Goal: Information Seeking & Learning: Understand process/instructions

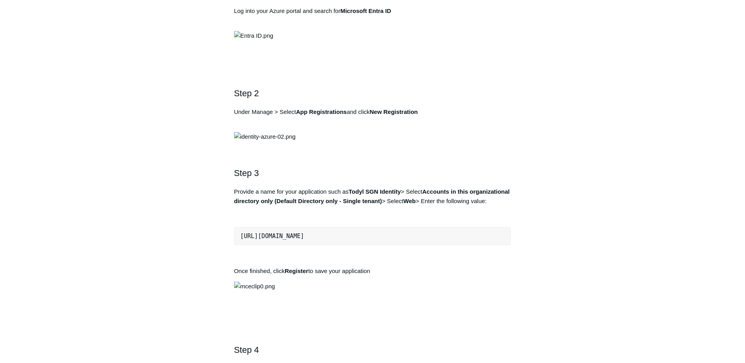
scroll to position [550, 0]
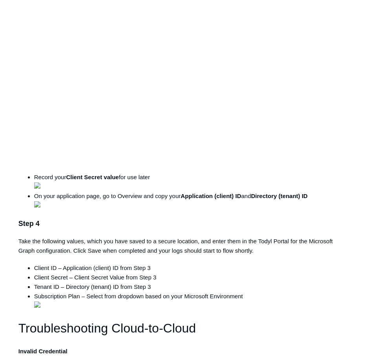
scroll to position [668, 0]
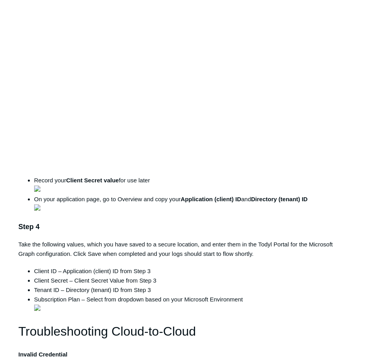
drag, startPoint x: 230, startPoint y: 204, endPoint x: 280, endPoint y: 205, distance: 50.7
copy strong "AuditLog.Read.All"
drag, startPoint x: 51, startPoint y: 212, endPoint x: 101, endPoint y: 214, distance: 49.9
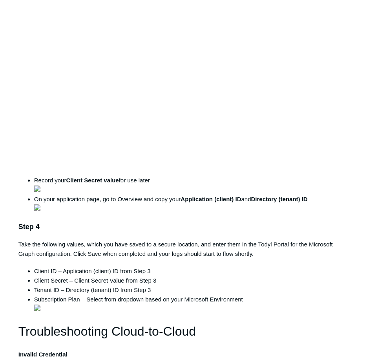
copy strong "Directory.Read.All"
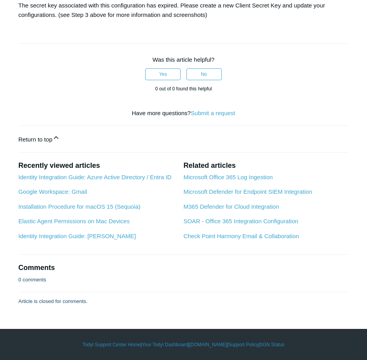
scroll to position [1453, 0]
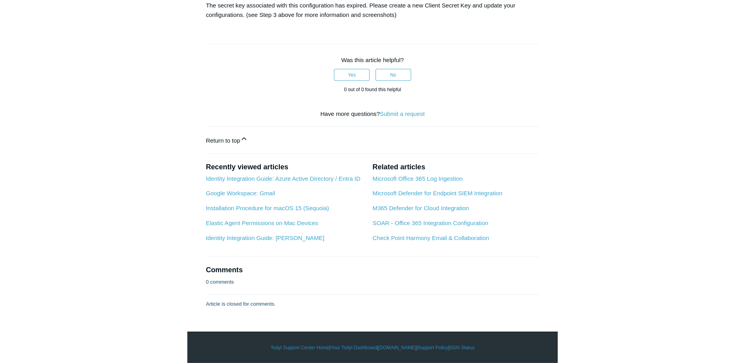
scroll to position [2356, 0]
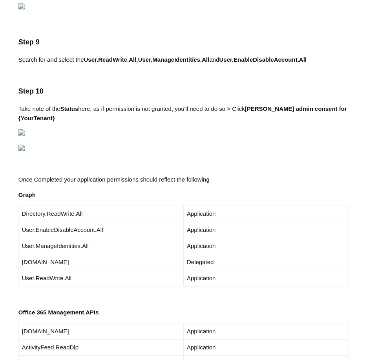
scroll to position [1335, 0]
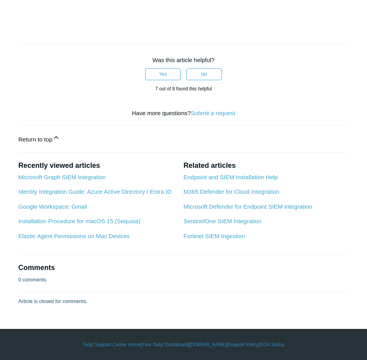
scroll to position [2592, 0]
drag, startPoint x: 159, startPoint y: 192, endPoint x: 209, endPoint y: 191, distance: 50.7
copy strong "Directory.Read.All"
drag, startPoint x: 233, startPoint y: 192, endPoint x: 298, endPoint y: 194, distance: 64.4
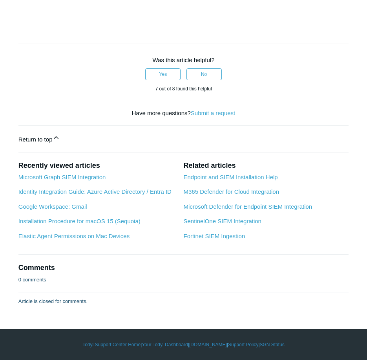
copy strong "Directory.ReadWrite.All"
drag, startPoint x: 86, startPoint y: 243, endPoint x: 138, endPoint y: 243, distance: 52.2
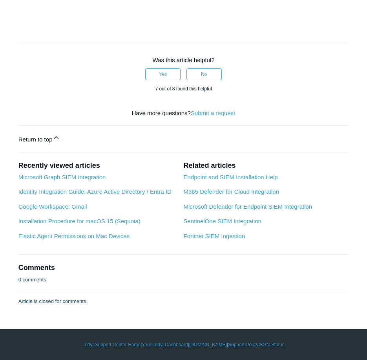
copy strong "User.ReadWrite.All"
drag, startPoint x: 143, startPoint y: 243, endPoint x: 214, endPoint y: 244, distance: 71.5
copy strong "User.ManageIdentities.All"
drag, startPoint x: 227, startPoint y: 241, endPoint x: 315, endPoint y: 243, distance: 87.6
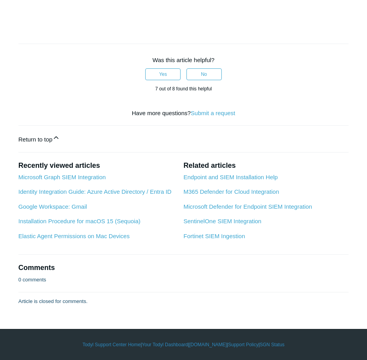
copy strong "User.EnableDisableAccount.All"
drag, startPoint x: 67, startPoint y: 313, endPoint x: 89, endPoint y: 299, distance: 26.5
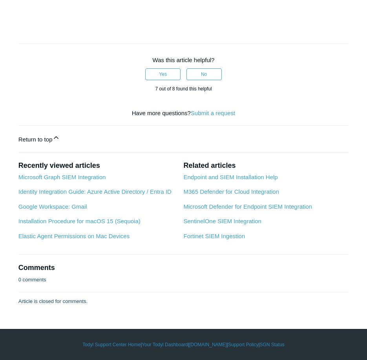
scroll to position [3574, 0]
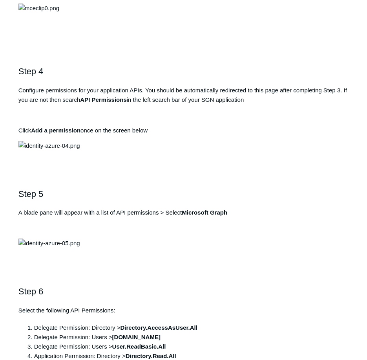
scroll to position [668, 0]
drag, startPoint x: 157, startPoint y: 269, endPoint x: 26, endPoint y: 269, distance: 131.6
copy pre "https://auth.todyl.com/v1/login/callback"
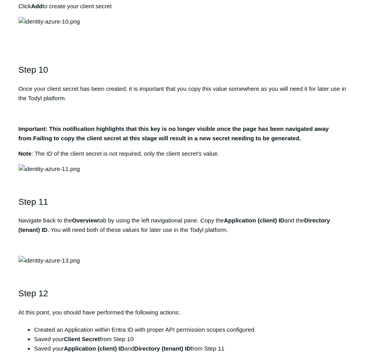
scroll to position [1610, 0]
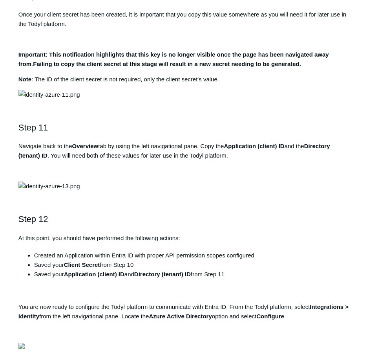
drag, startPoint x: 123, startPoint y: 245, endPoint x: 200, endPoint y: 244, distance: 77.8
copy strong "Directory.AccessAsUser.All"
drag, startPoint x: 116, startPoint y: 254, endPoint x: 143, endPoint y: 254, distance: 27.1
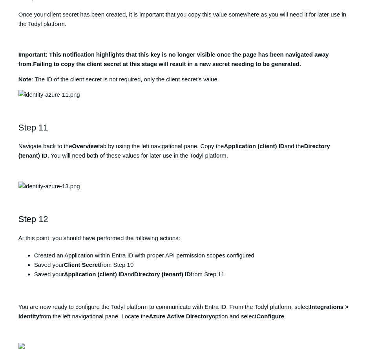
copy strong "User.Read"
drag, startPoint x: 128, startPoint y: 272, endPoint x: 178, endPoint y: 272, distance: 49.5
copy strong "Directory.Read.All"
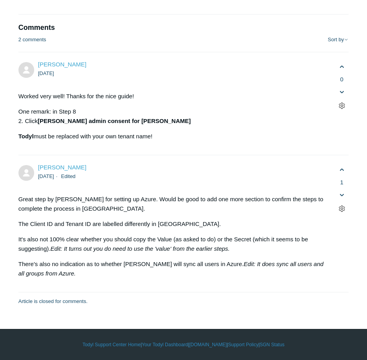
scroll to position [3024, 0]
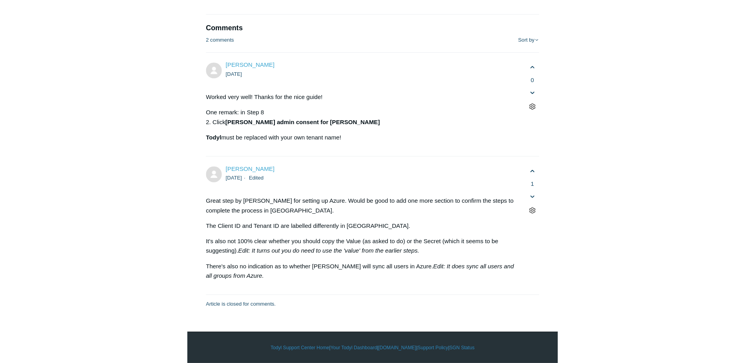
scroll to position [4045, 0]
